Goal: Check status: Check status

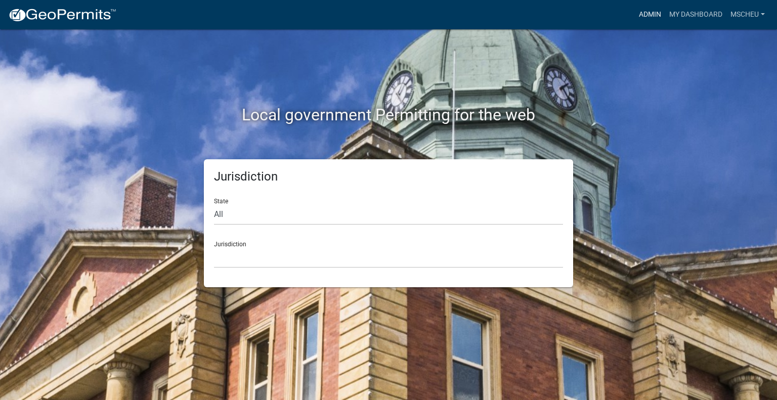
click at [653, 11] on link "Admin" at bounding box center [650, 14] width 30 height 19
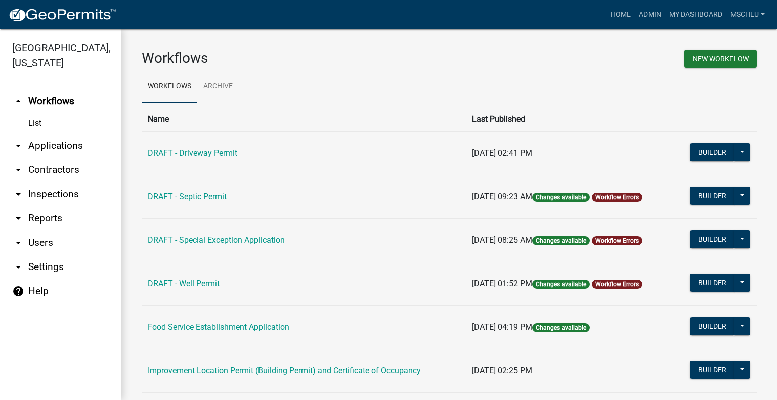
click at [68, 142] on link "arrow_drop_down Applications" at bounding box center [60, 146] width 121 height 24
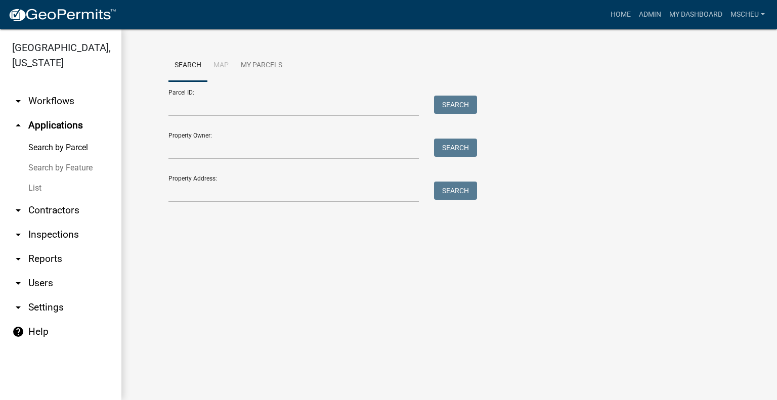
click at [42, 186] on link "List" at bounding box center [60, 188] width 121 height 20
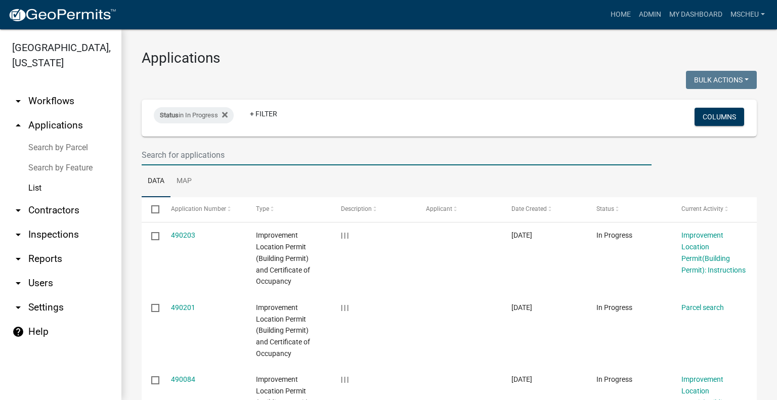
click at [194, 151] on input "text" at bounding box center [397, 155] width 510 height 21
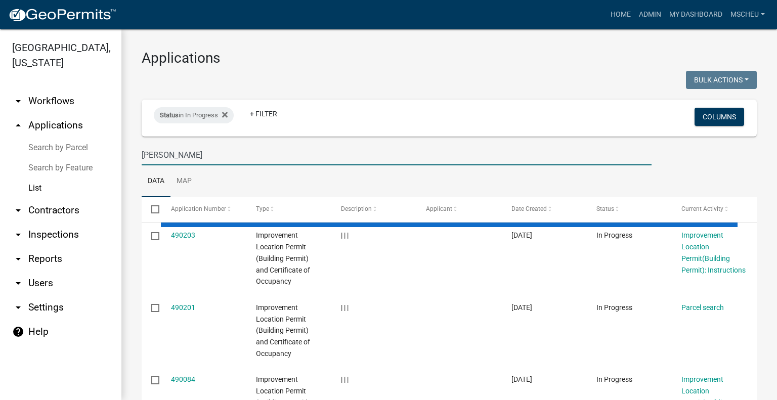
type input "[PERSON_NAME]"
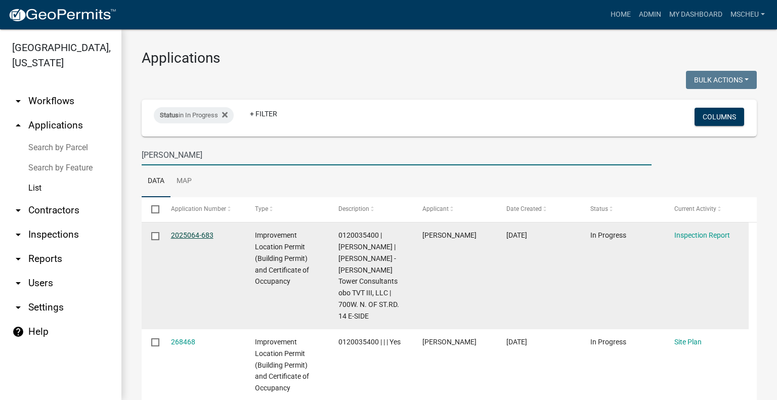
click at [192, 232] on link "2025064-683" at bounding box center [192, 235] width 43 height 8
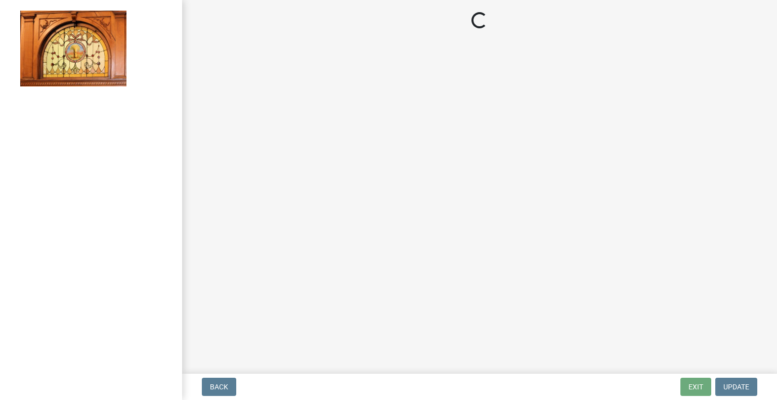
select select "62bb873c-c571-4454-ac8a-8c216551e2a3"
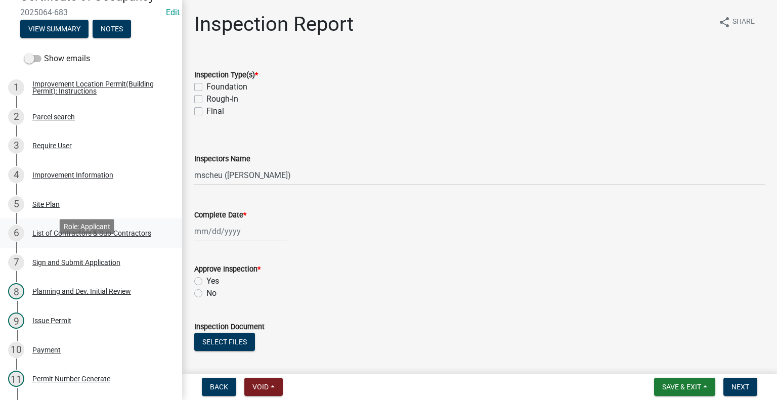
scroll to position [152, 0]
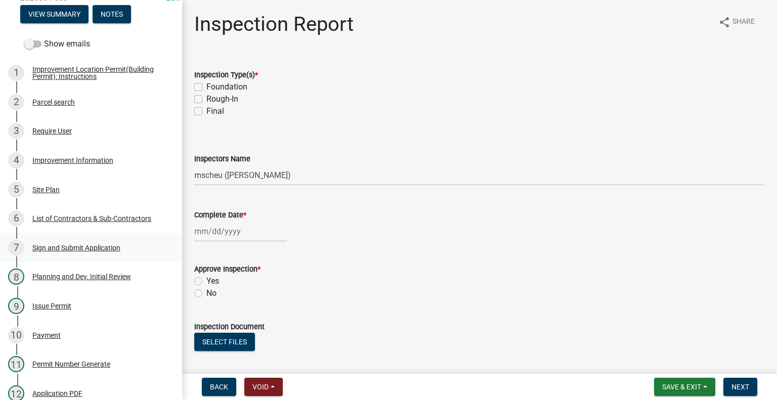
click at [109, 251] on div "Sign and Submit Application" at bounding box center [76, 247] width 88 height 7
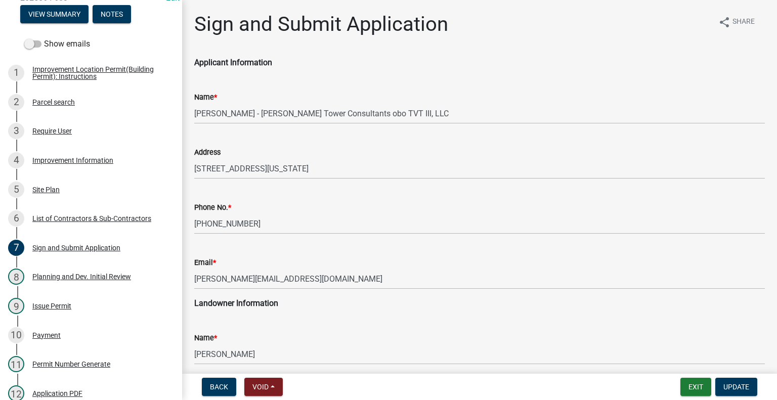
click at [192, 110] on div "Name * [PERSON_NAME] - [PERSON_NAME] Tower Consultants obo TVT III, LLC" at bounding box center [480, 100] width 586 height 47
drag, startPoint x: 193, startPoint y: 111, endPoint x: 293, endPoint y: 114, distance: 100.2
click at [293, 114] on div "Name * [PERSON_NAME] - [PERSON_NAME] Tower Consultants obo TVT III, LLC" at bounding box center [480, 100] width 586 height 47
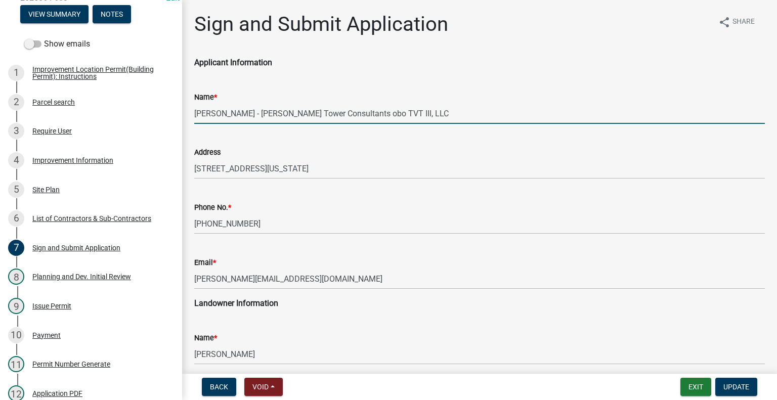
drag, startPoint x: 401, startPoint y: 111, endPoint x: 191, endPoint y: 111, distance: 209.5
click at [191, 111] on div "Name * [PERSON_NAME] - [PERSON_NAME] Tower Consultants obo TVT III, LLC" at bounding box center [480, 100] width 586 height 47
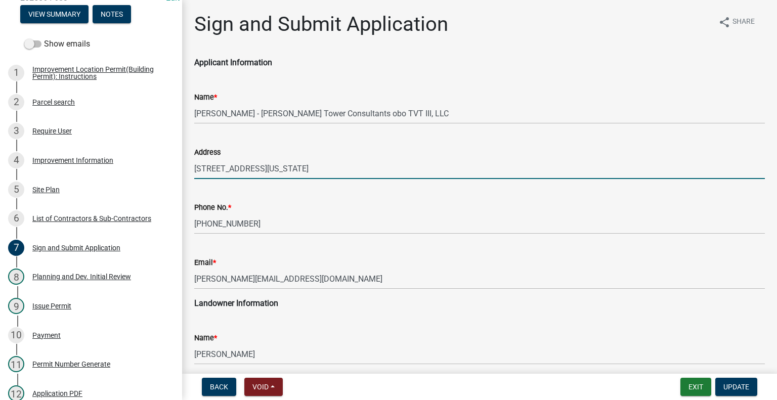
drag, startPoint x: 399, startPoint y: 168, endPoint x: 183, endPoint y: 159, distance: 216.3
click at [183, 159] on div "Sign and Submit Application share Share Applicant Information Name * [PERSON_NA…" at bounding box center [479, 400] width 595 height 777
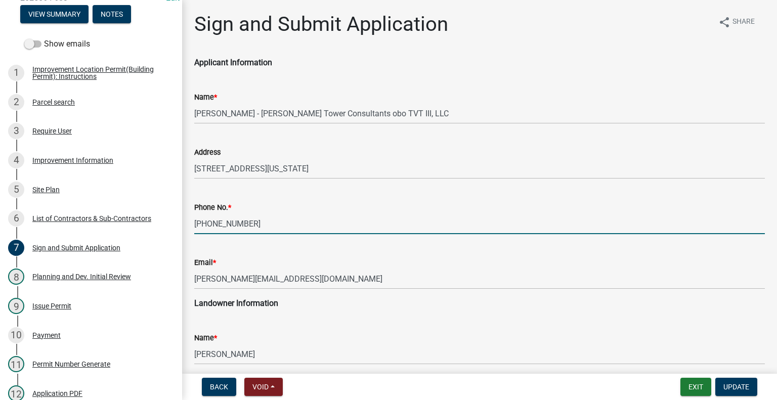
drag, startPoint x: 253, startPoint y: 219, endPoint x: 180, endPoint y: 218, distance: 73.4
click at [180, 218] on div "Improvement Location Permit (Building Permit) and Certificate of Occupancy 2025…" at bounding box center [388, 200] width 777 height 400
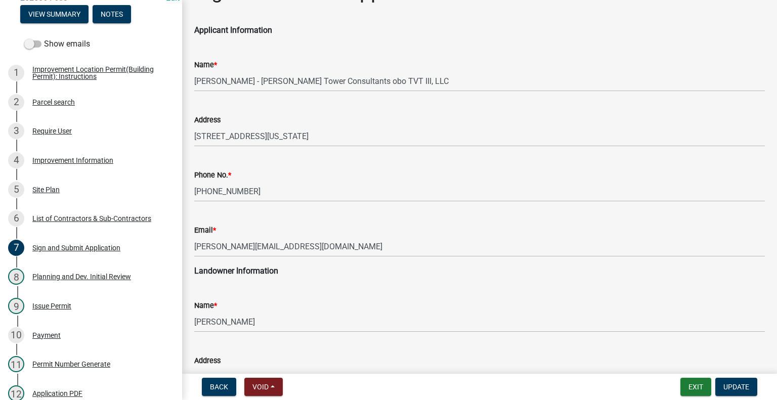
scroll to position [0, 0]
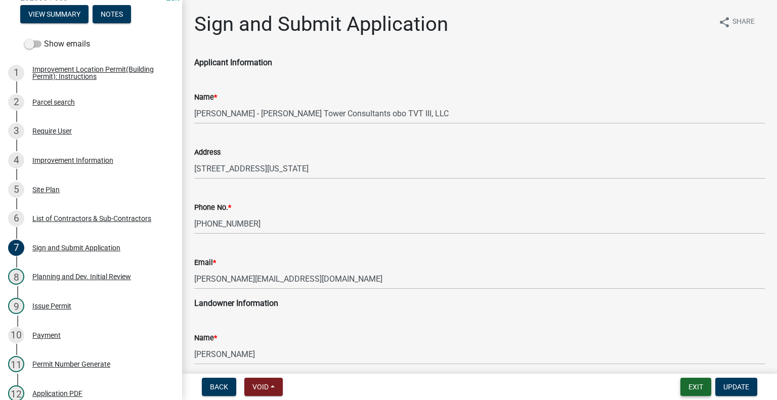
click at [697, 388] on button "Exit" at bounding box center [696, 387] width 31 height 18
